Goal: Information Seeking & Learning: Find specific page/section

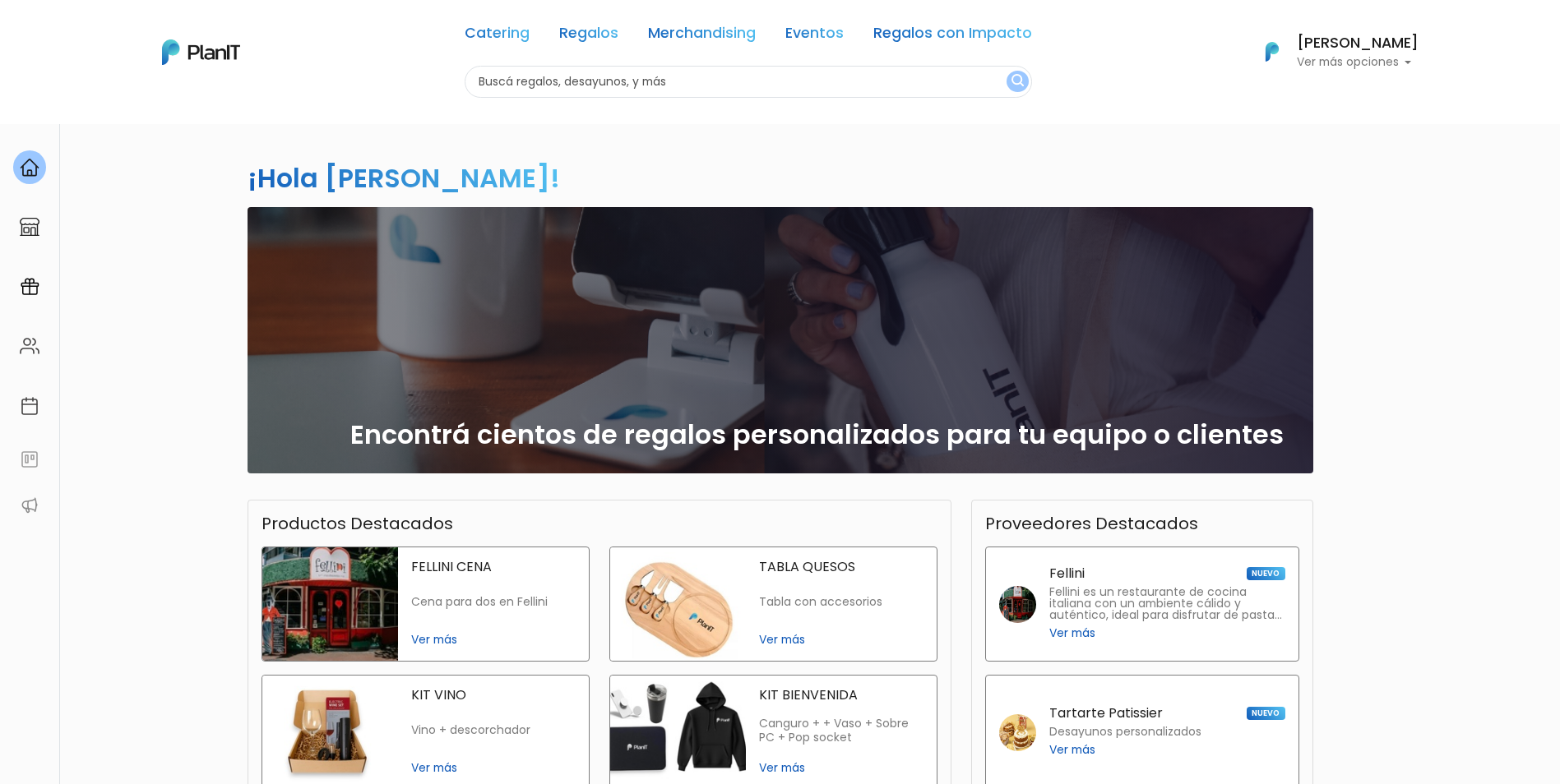
click at [533, 85] on input "text" at bounding box center [748, 82] width 567 height 32
type input "velas"
click at [1006, 71] on button "submit" at bounding box center [1017, 81] width 22 height 22
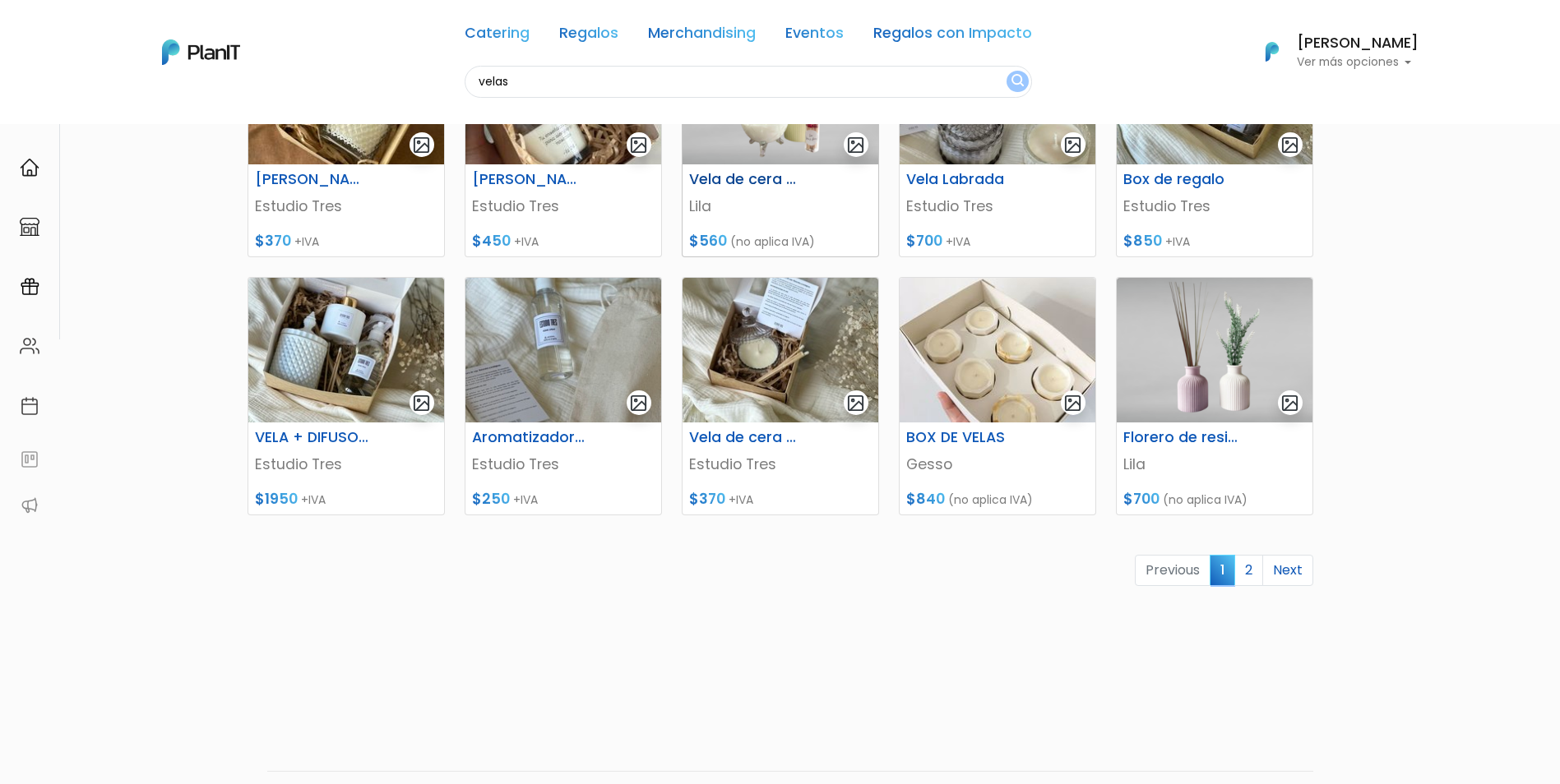
scroll to position [575, 0]
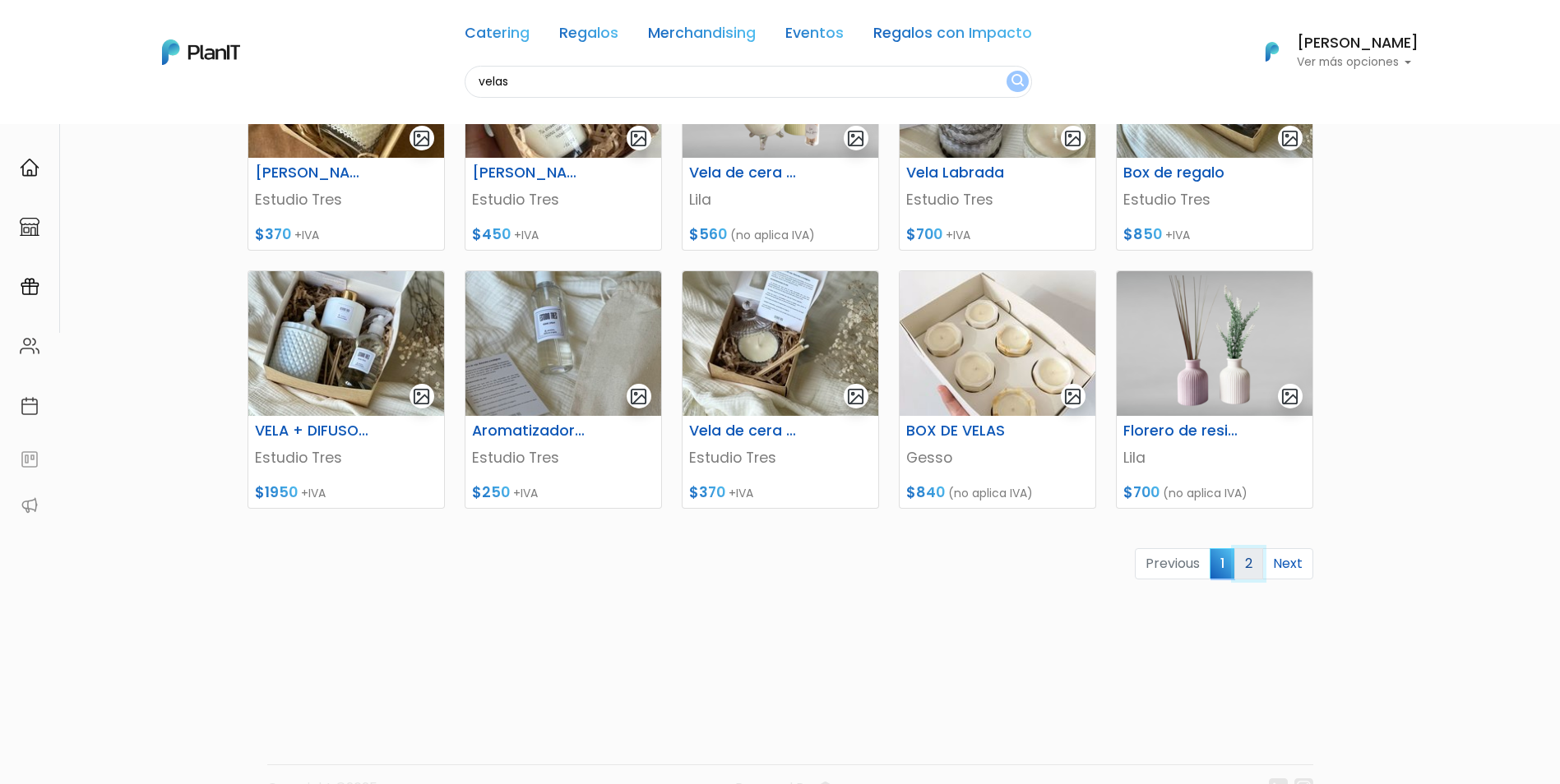
drag, startPoint x: 1245, startPoint y: 568, endPoint x: 1257, endPoint y: 563, distance: 13.0
click at [1245, 568] on link "2" at bounding box center [1248, 563] width 28 height 31
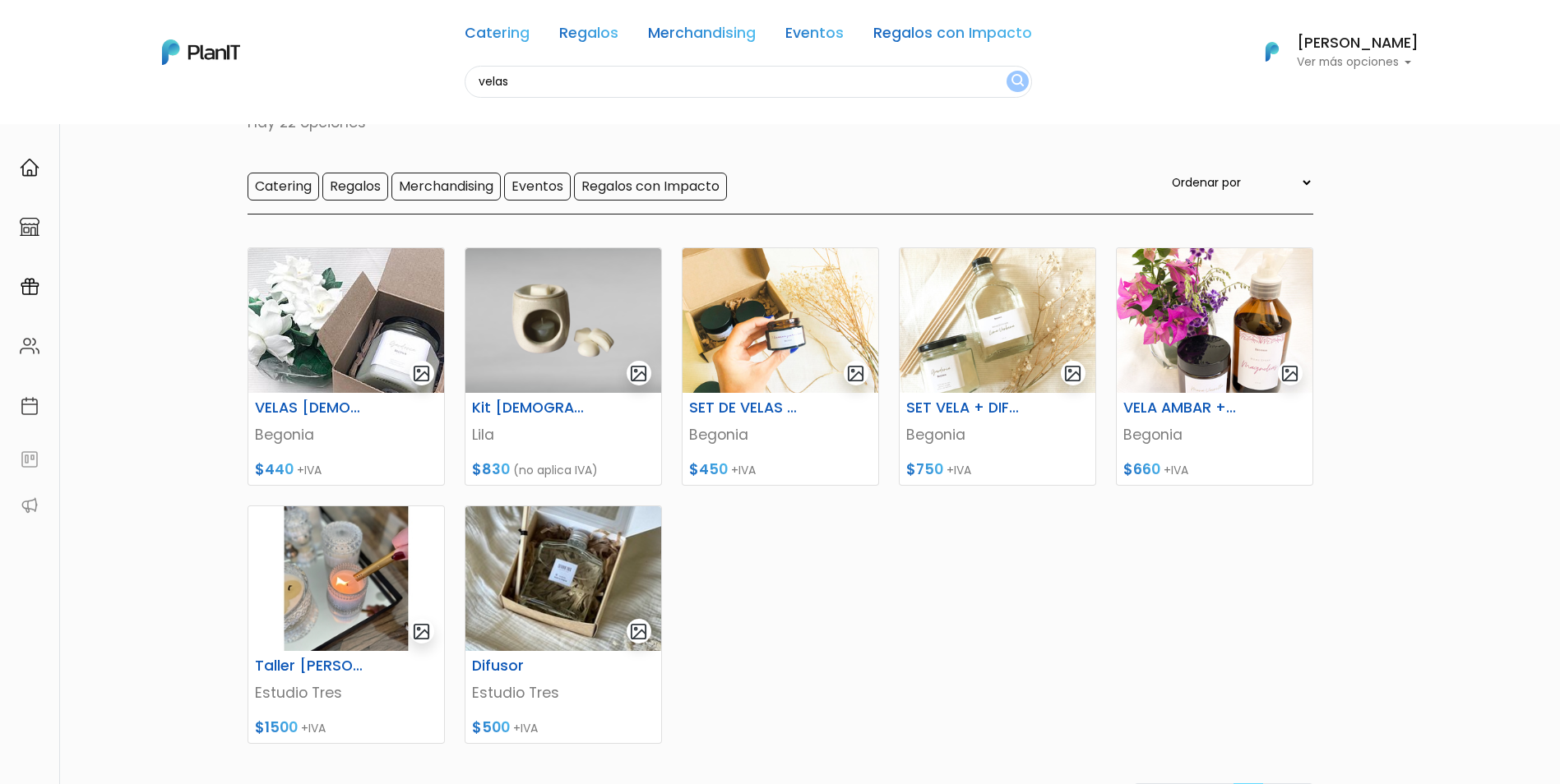
scroll to position [164, 0]
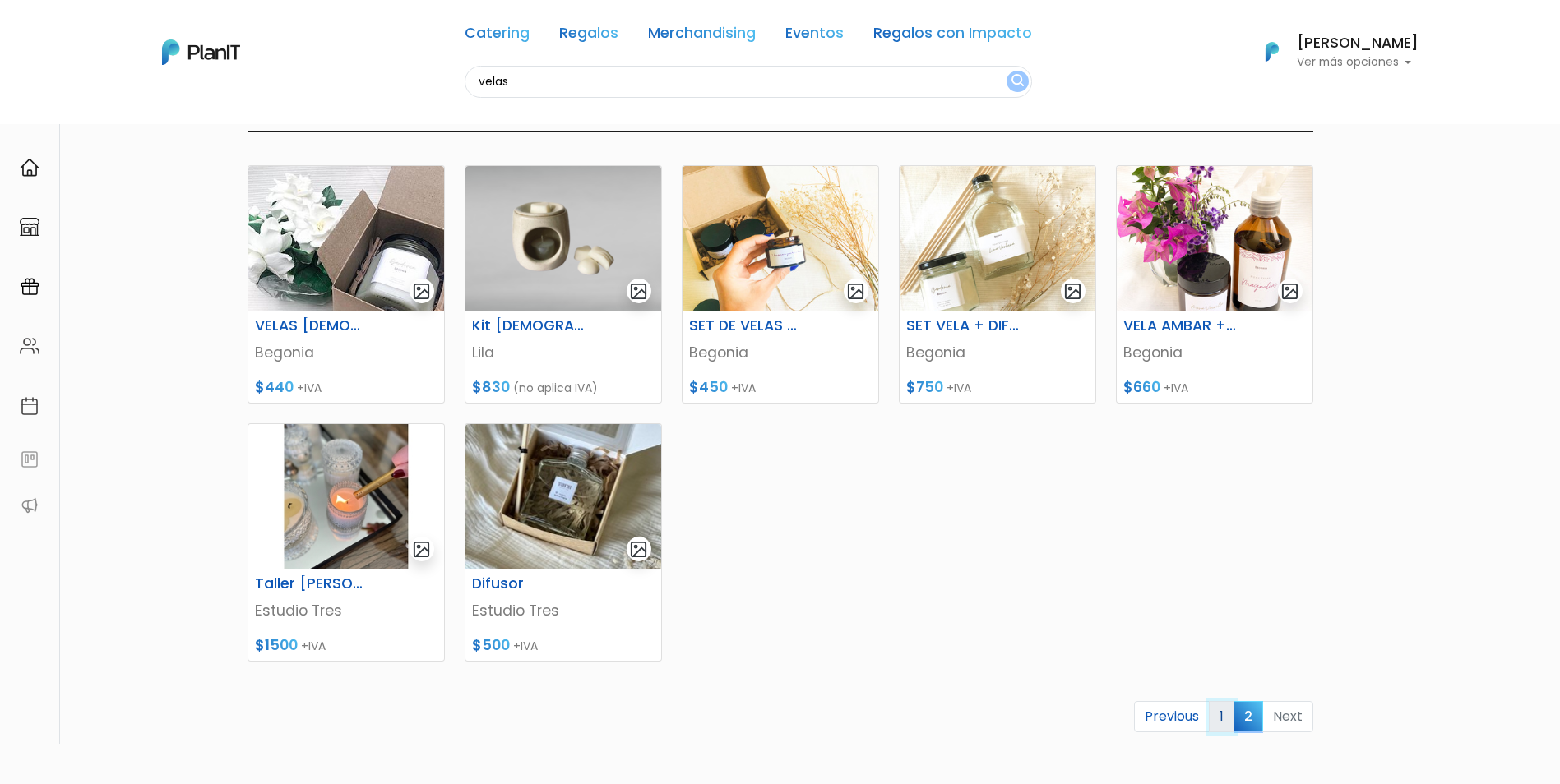
click at [1217, 721] on link "1" at bounding box center [1221, 716] width 26 height 31
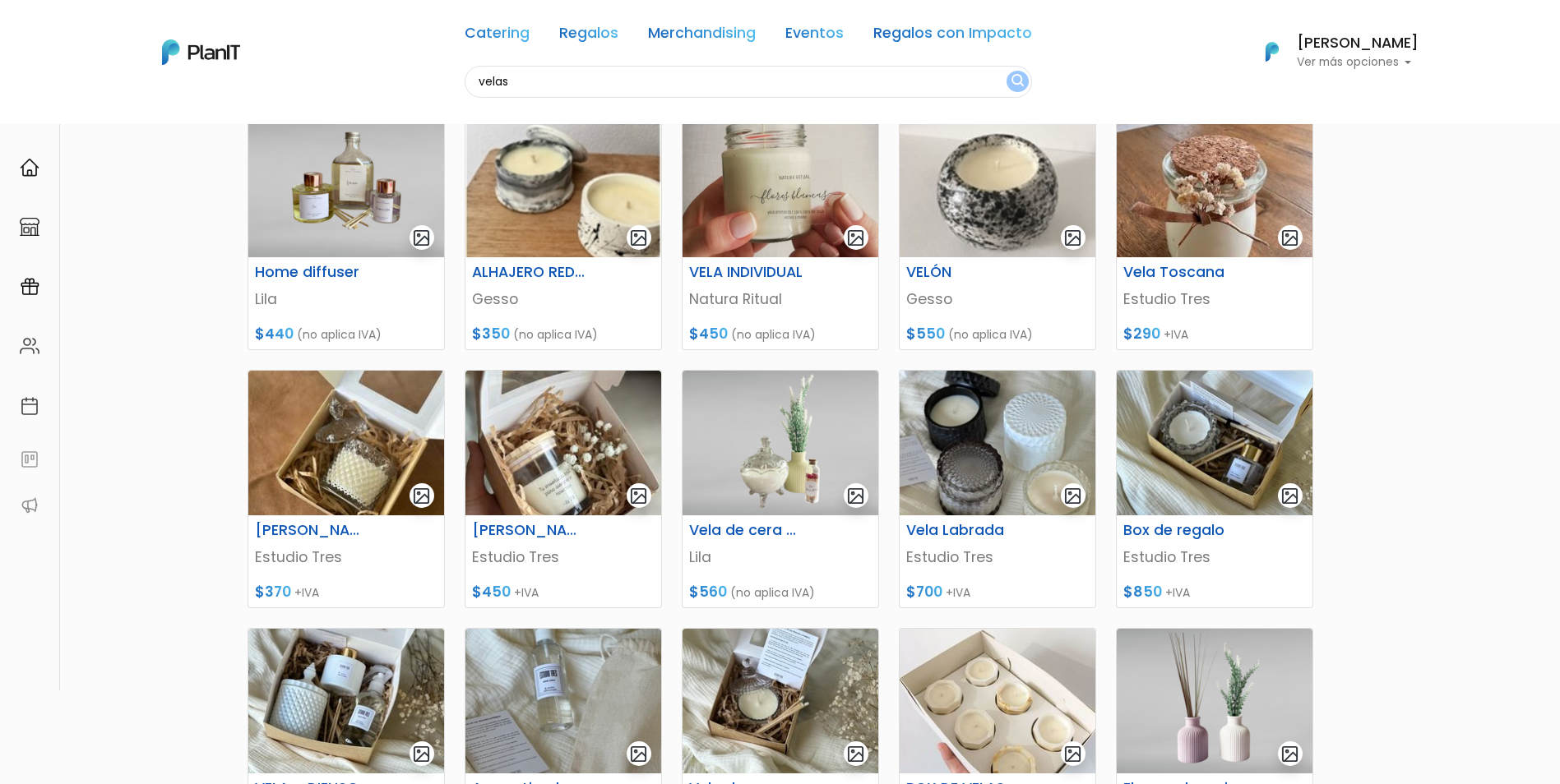
scroll to position [247, 0]
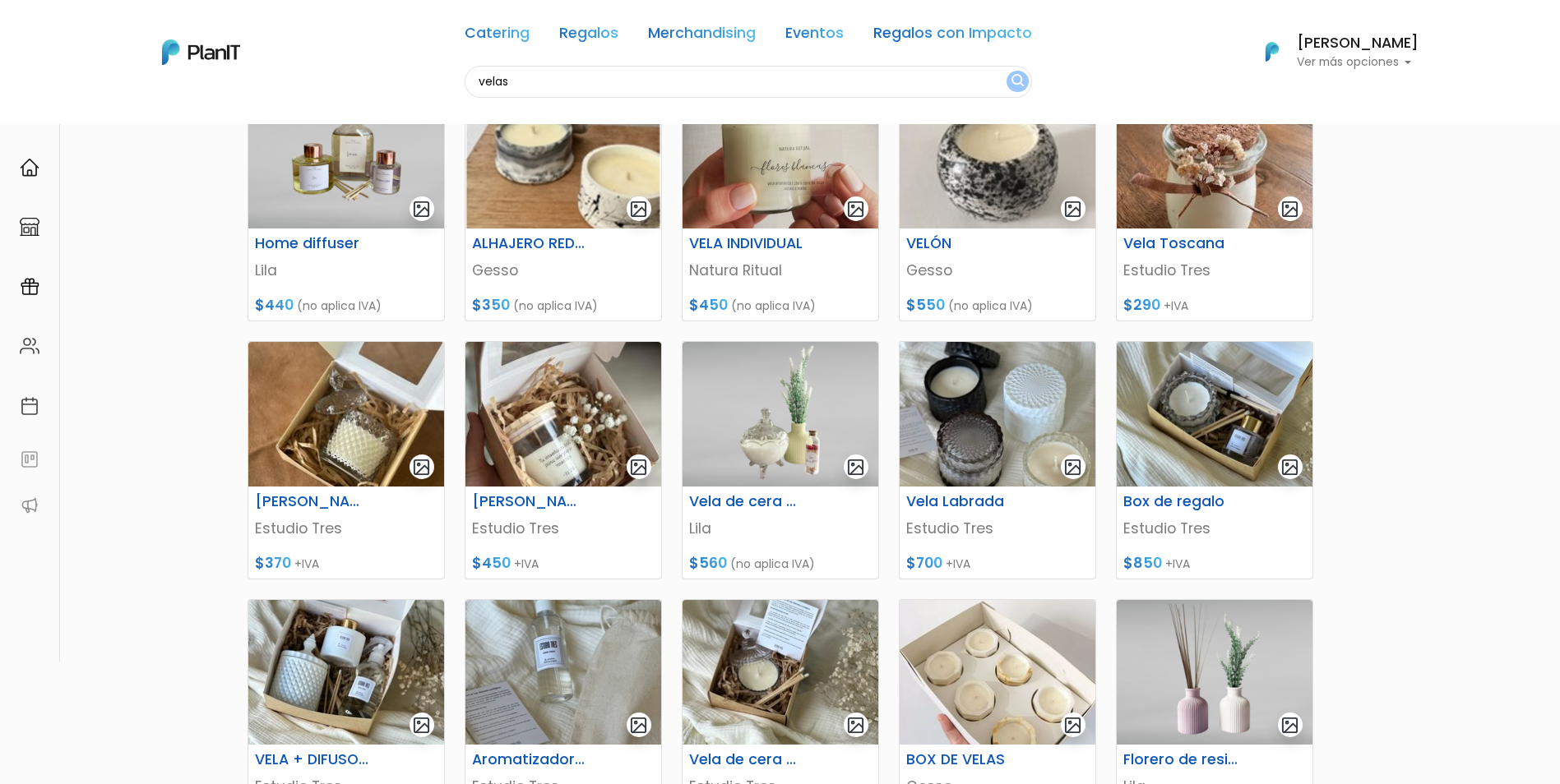
drag, startPoint x: 525, startPoint y: 81, endPoint x: 315, endPoint y: 112, distance: 212.3
click at [315, 112] on nav "Catering Regalos Merchandising Eventos Regalos con Impacto velas Catering Regal…" at bounding box center [780, 61] width 1560 height 124
type input "reloj de arena"
click at [1006, 71] on button "submit" at bounding box center [1017, 81] width 22 height 22
